Goal: Task Accomplishment & Management: Use online tool/utility

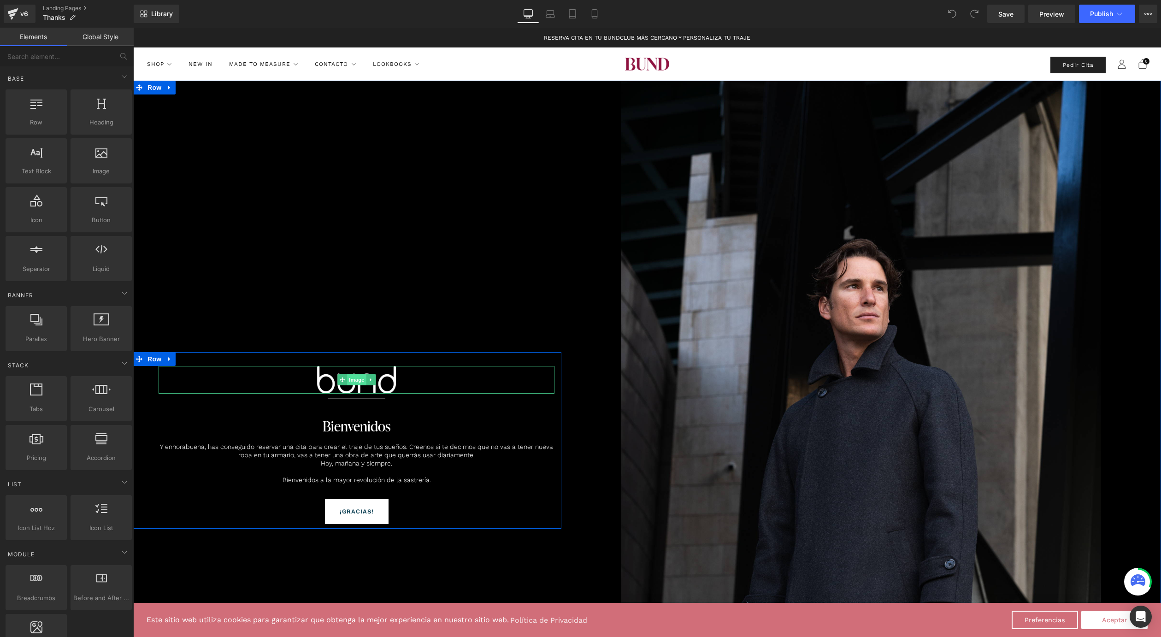
click at [358, 376] on span "Image" at bounding box center [356, 379] width 19 height 11
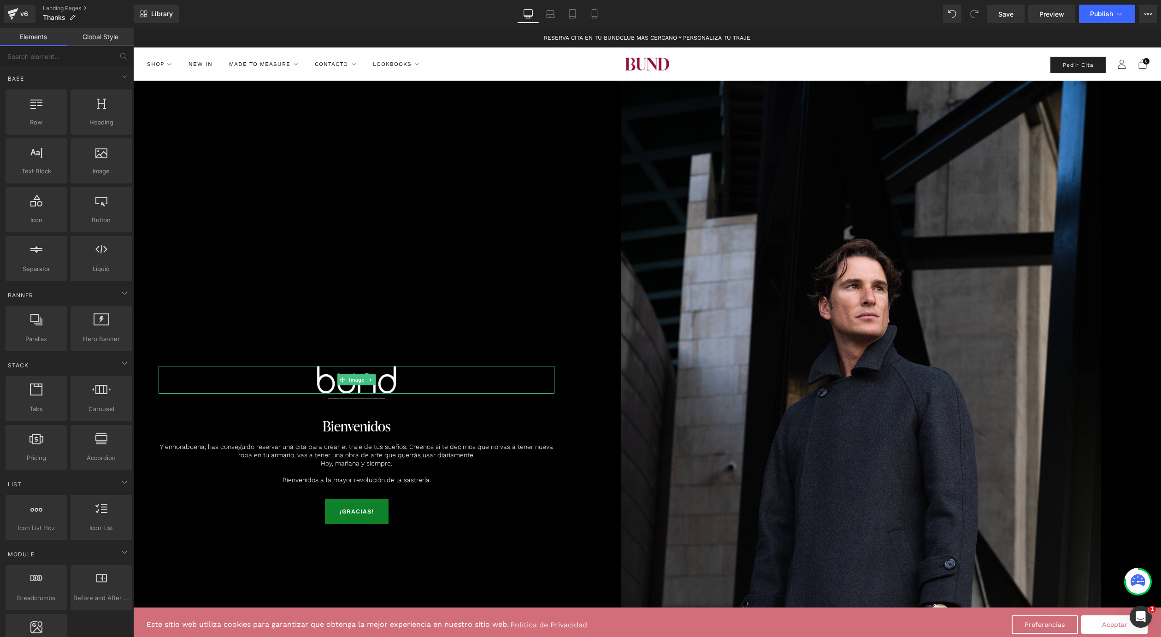
drag, startPoint x: 476, startPoint y: 512, endPoint x: 343, endPoint y: 485, distance: 136.0
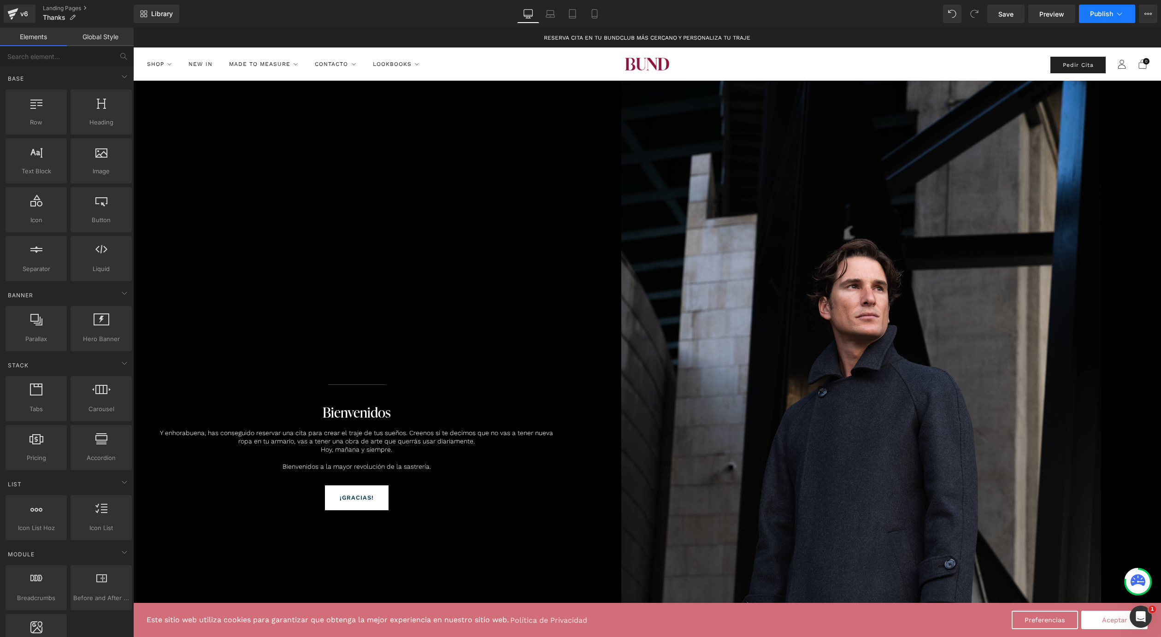
click at [1098, 12] on span "Publish" at bounding box center [1101, 13] width 23 height 7
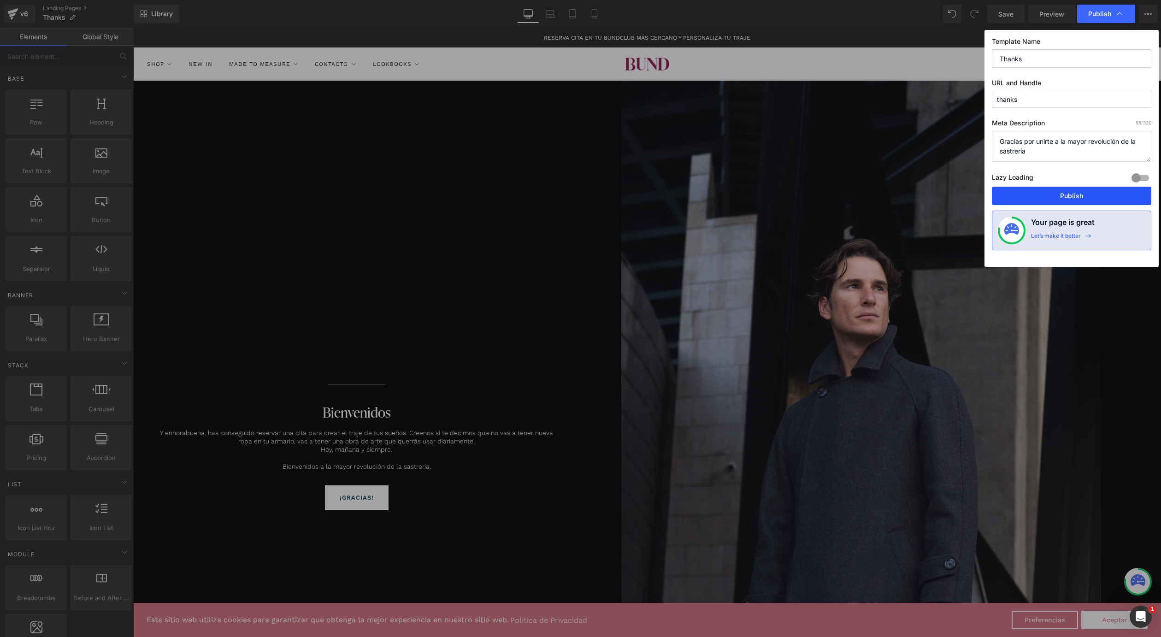
click at [1031, 193] on button "Publish" at bounding box center [1071, 196] width 159 height 18
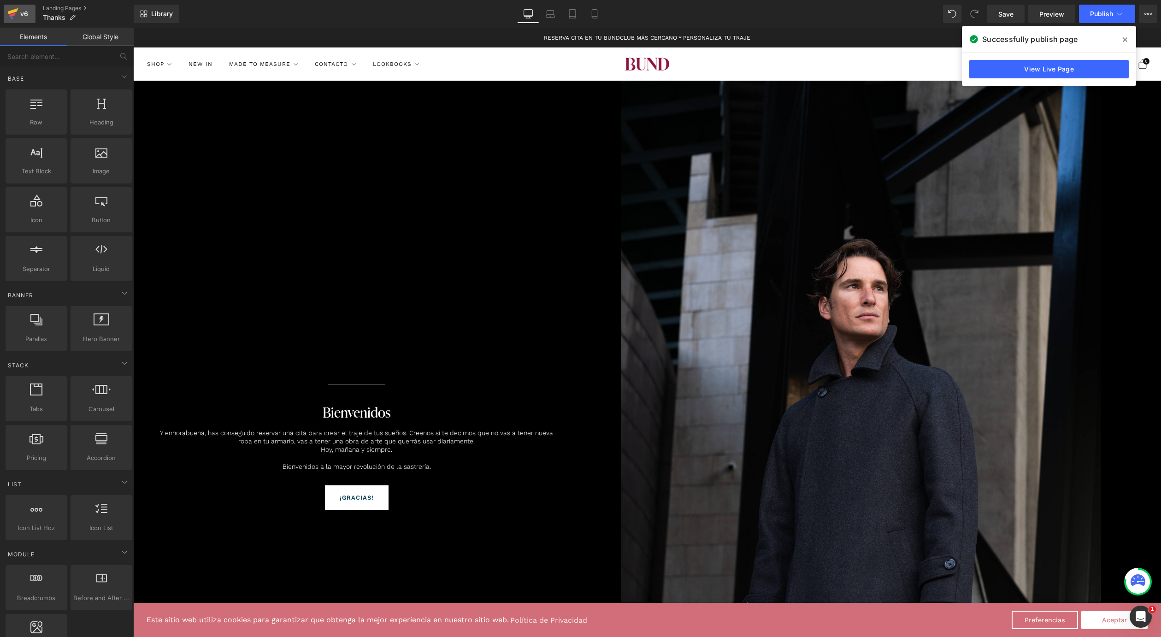
click at [5, 18] on link "v6" at bounding box center [20, 14] width 32 height 18
